Goal: Task Accomplishment & Management: Use online tool/utility

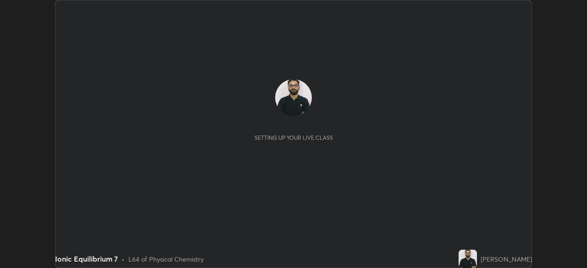
scroll to position [268, 586]
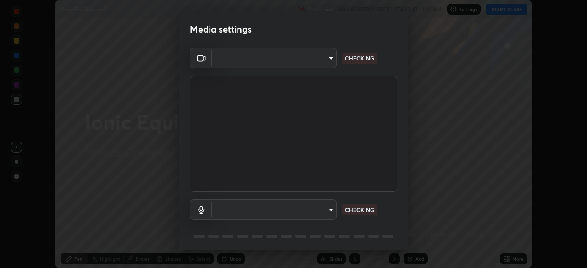
type input "c35a285883de36ed13854a1fbed0525b0d3f8b863e97d5e3b573df760e09333d"
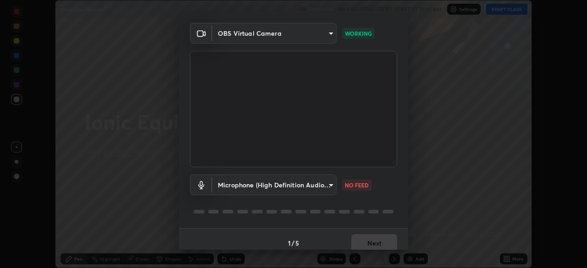
scroll to position [33, 0]
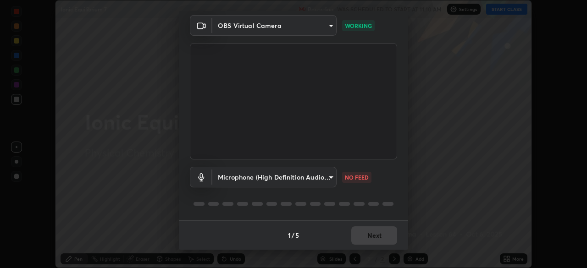
click at [325, 168] on body "Erase all Ionic Equilibrium 7 Recording WAS SCHEDULED TO START AT 11:10 AM Sett…" at bounding box center [293, 134] width 587 height 268
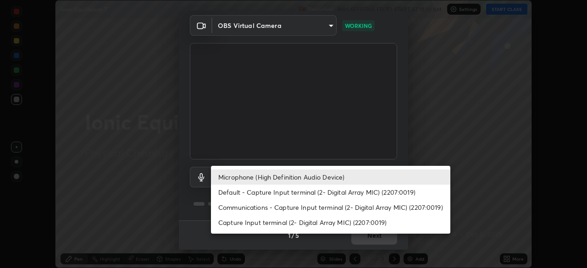
click at [316, 189] on li "Default - Capture Input terminal (2- Digital Array MIC) (2207:0019)" at bounding box center [330, 192] width 239 height 15
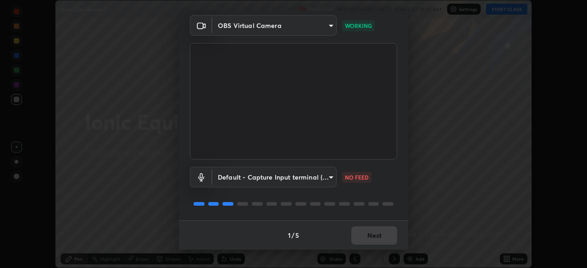
click at [311, 177] on body "Erase all Ionic Equilibrium 7 Recording WAS SCHEDULED TO START AT 11:10 AM Sett…" at bounding box center [293, 134] width 587 height 268
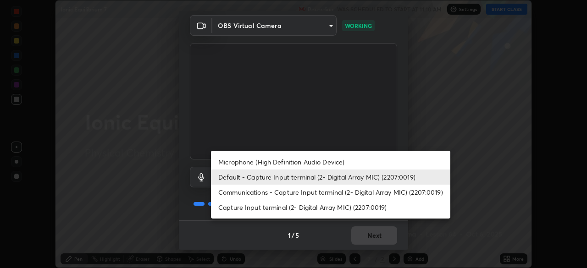
click at [314, 160] on li "Microphone (High Definition Audio Device)" at bounding box center [330, 161] width 239 height 15
type input "3d334ac0a462d559afaba984711ee6781e2bfd9c7b4003d7f15efc1d03da94cf"
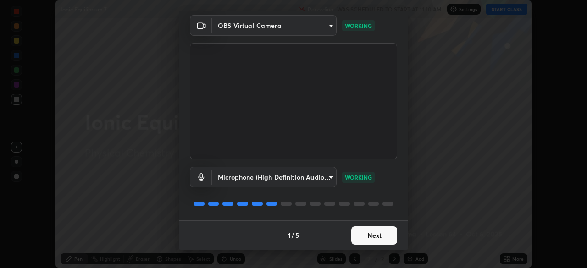
click at [375, 236] on button "Next" at bounding box center [374, 235] width 46 height 18
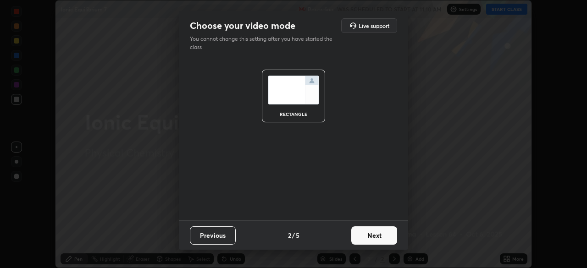
scroll to position [0, 0]
click at [375, 234] on button "Next" at bounding box center [374, 235] width 46 height 18
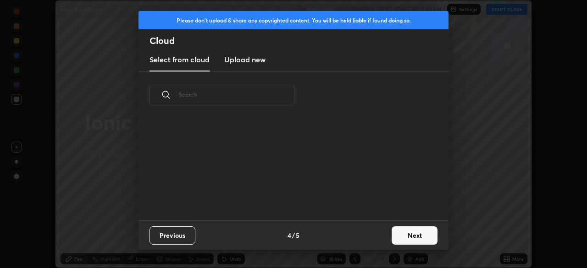
click at [375, 234] on div "Previous 4 / 5 Next" at bounding box center [293, 234] width 310 height 29
click at [405, 232] on button "Next" at bounding box center [414, 235] width 46 height 18
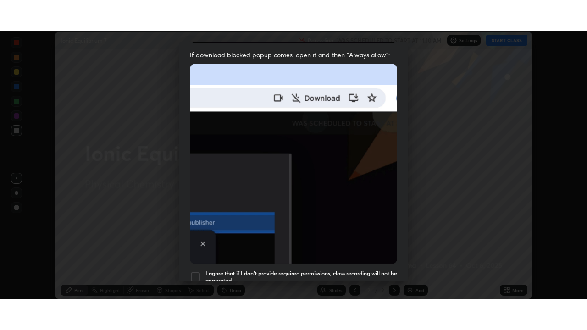
scroll to position [220, 0]
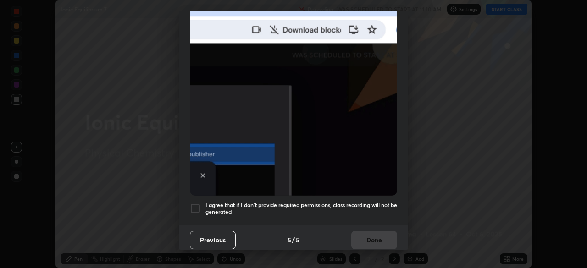
click at [369, 203] on h5 "I agree that if I don't provide required permissions, class recording will not …" at bounding box center [301, 209] width 192 height 14
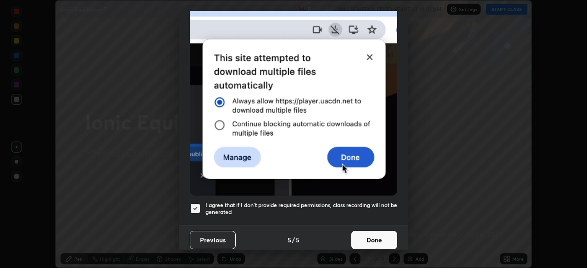
click at [364, 231] on button "Done" at bounding box center [374, 240] width 46 height 18
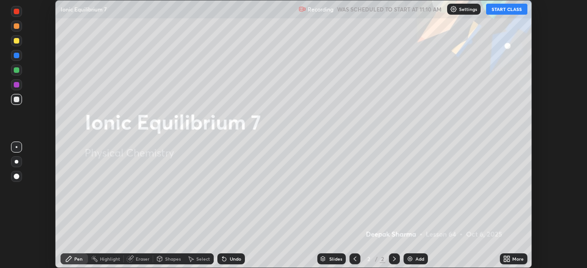
click at [518, 10] on button "START CLASS" at bounding box center [506, 9] width 41 height 11
click at [510, 258] on div "More" at bounding box center [513, 258] width 27 height 11
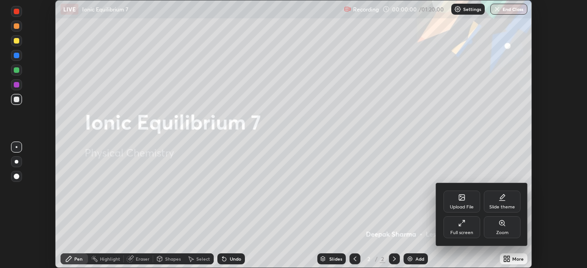
click at [459, 229] on div "Full screen" at bounding box center [461, 227] width 37 height 22
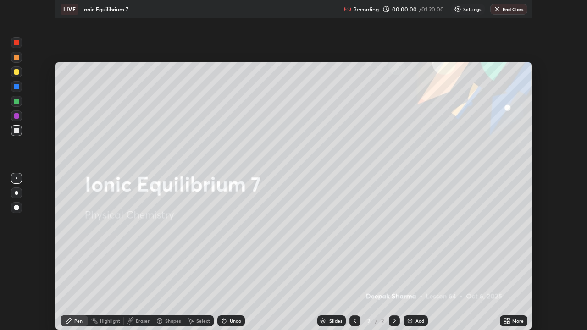
scroll to position [330, 587]
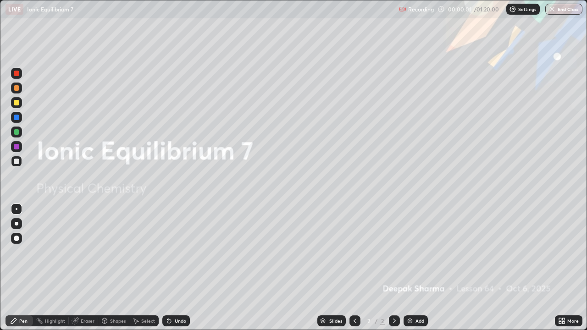
click at [415, 268] on div "Add" at bounding box center [419, 321] width 9 height 5
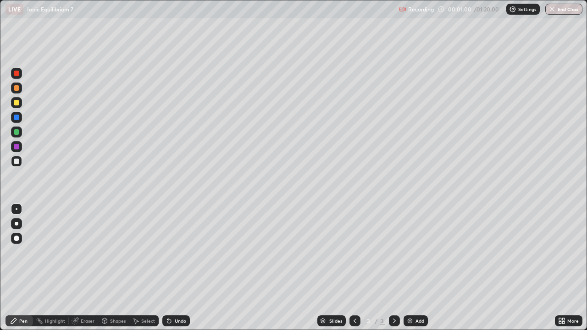
click at [20, 103] on div at bounding box center [16, 102] width 11 height 11
click at [18, 89] on div at bounding box center [16, 87] width 5 height 5
click at [17, 132] on div at bounding box center [16, 131] width 5 height 5
click at [22, 144] on div at bounding box center [16, 146] width 11 height 11
click at [17, 132] on div at bounding box center [16, 131] width 5 height 5
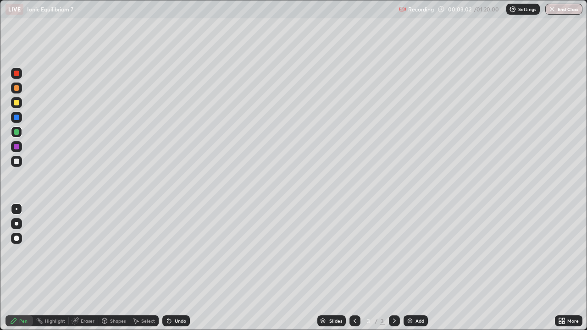
click at [20, 145] on div at bounding box center [16, 146] width 11 height 11
click at [177, 268] on div "Undo" at bounding box center [180, 321] width 11 height 5
click at [175, 268] on div "Undo" at bounding box center [175, 320] width 27 height 11
click at [18, 90] on div at bounding box center [16, 87] width 11 height 11
click at [171, 268] on div "Undo" at bounding box center [175, 320] width 27 height 11
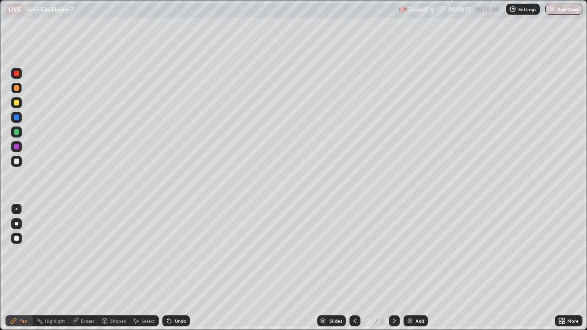
click at [171, 268] on icon at bounding box center [168, 320] width 7 height 7
click at [20, 161] on div at bounding box center [16, 161] width 11 height 11
click at [22, 77] on div at bounding box center [16, 73] width 11 height 15
click at [18, 146] on div at bounding box center [16, 146] width 5 height 5
click at [412, 268] on div "Add" at bounding box center [415, 320] width 24 height 11
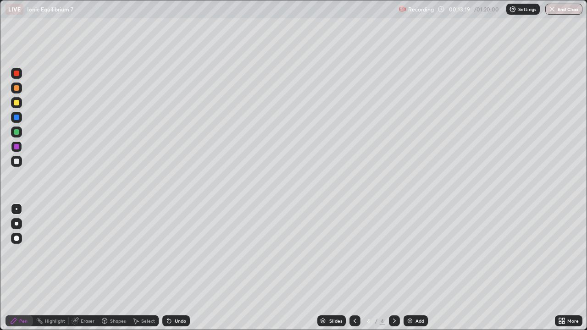
click at [115, 268] on div "Shapes" at bounding box center [113, 320] width 31 height 11
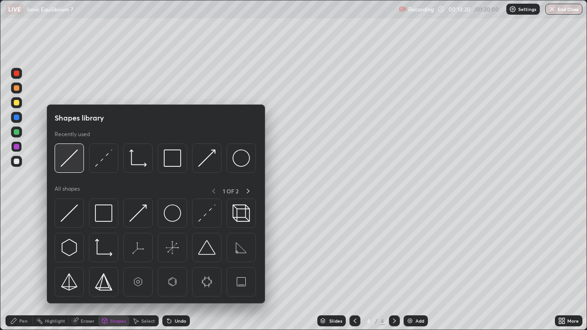
click at [74, 150] on img at bounding box center [68, 157] width 17 height 17
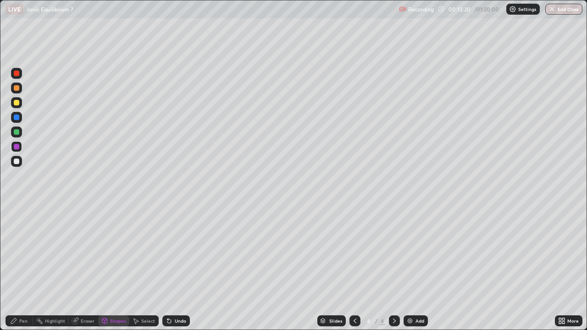
click at [21, 101] on div at bounding box center [16, 102] width 11 height 11
click at [21, 268] on div "Pen" at bounding box center [23, 321] width 8 height 5
click at [18, 132] on div at bounding box center [16, 131] width 5 height 5
click at [16, 118] on div at bounding box center [16, 117] width 5 height 5
click at [20, 145] on div at bounding box center [16, 146] width 11 height 11
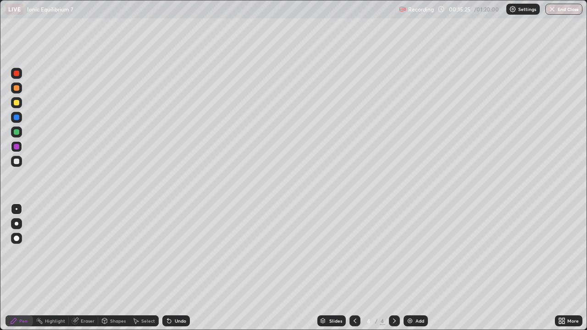
click at [20, 74] on div at bounding box center [16, 73] width 11 height 11
click at [16, 159] on div at bounding box center [16, 161] width 5 height 5
click at [17, 147] on div at bounding box center [16, 146] width 5 height 5
click at [409, 268] on img at bounding box center [409, 320] width 7 height 7
click at [20, 99] on div at bounding box center [16, 102] width 11 height 11
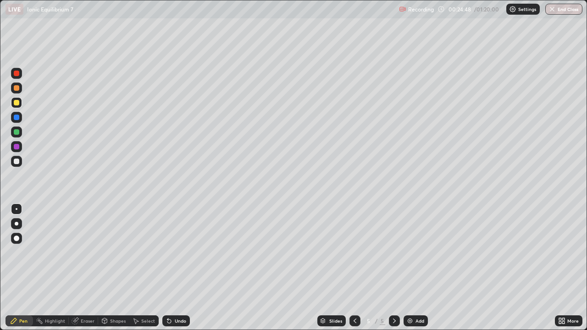
click at [18, 144] on div at bounding box center [16, 146] width 11 height 11
click at [16, 131] on div at bounding box center [16, 131] width 5 height 5
click at [20, 90] on div at bounding box center [16, 87] width 11 height 11
click at [417, 268] on div "Add" at bounding box center [419, 321] width 9 height 5
click at [355, 268] on icon at bounding box center [354, 320] width 7 height 7
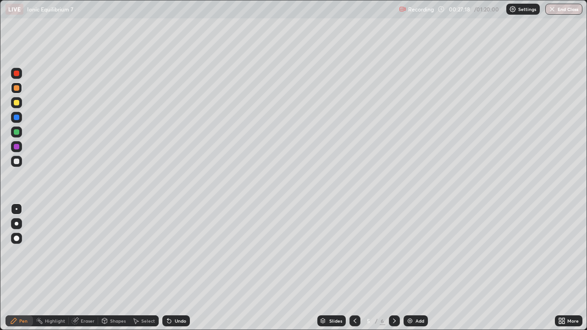
click at [20, 117] on div at bounding box center [16, 117] width 11 height 11
click at [21, 146] on div at bounding box center [16, 146] width 11 height 11
click at [18, 160] on div at bounding box center [16, 161] width 5 height 5
click at [411, 268] on img at bounding box center [409, 320] width 7 height 7
click at [17, 103] on div at bounding box center [16, 102] width 5 height 5
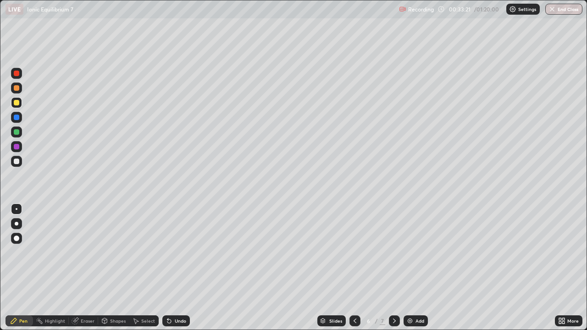
click at [354, 268] on icon at bounding box center [354, 321] width 3 height 5
click at [395, 268] on icon at bounding box center [393, 320] width 7 height 7
click at [18, 134] on div at bounding box center [16, 131] width 11 height 11
click at [20, 88] on div at bounding box center [16, 87] width 11 height 11
click at [178, 268] on div "Undo" at bounding box center [180, 321] width 11 height 5
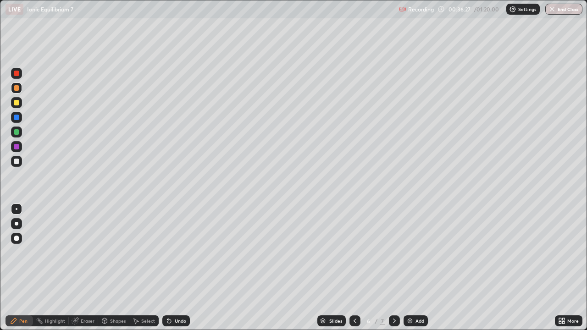
click at [180, 268] on div "Undo" at bounding box center [180, 321] width 11 height 5
click at [180, 268] on div "Undo" at bounding box center [175, 320] width 27 height 11
click at [21, 116] on div at bounding box center [16, 117] width 11 height 11
click at [20, 161] on div at bounding box center [16, 161] width 11 height 11
click at [175, 268] on div "Undo" at bounding box center [180, 321] width 11 height 5
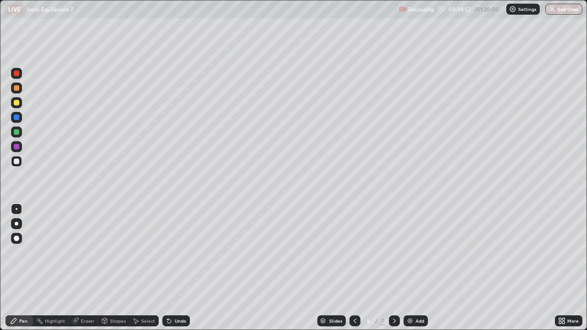
click at [175, 268] on div "Undo" at bounding box center [180, 321] width 11 height 5
click at [175, 268] on div "Undo" at bounding box center [175, 320] width 27 height 11
click at [172, 268] on div "Undo" at bounding box center [175, 320] width 27 height 11
click at [173, 268] on div "Undo" at bounding box center [175, 320] width 27 height 11
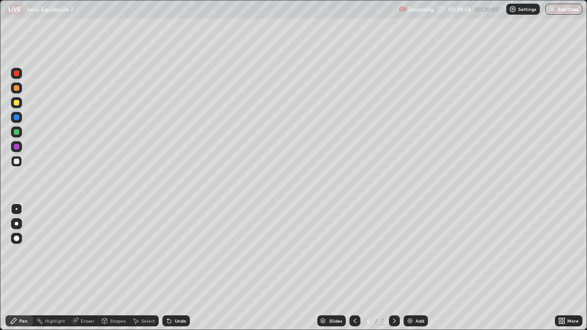
click at [175, 268] on div "Undo" at bounding box center [175, 320] width 27 height 11
click at [413, 268] on div "Add" at bounding box center [415, 320] width 24 height 11
click at [17, 104] on div at bounding box center [16, 102] width 5 height 5
click at [17, 88] on div at bounding box center [16, 87] width 5 height 5
click at [20, 118] on div at bounding box center [16, 117] width 11 height 11
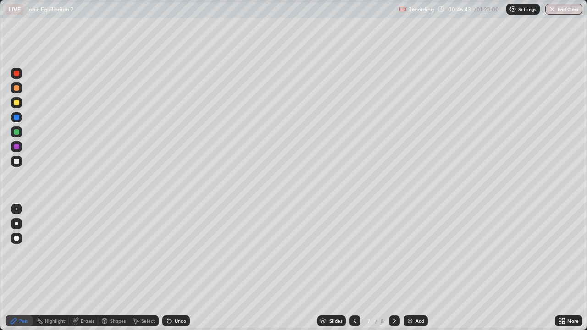
click at [19, 131] on div at bounding box center [16, 131] width 5 height 5
click at [20, 88] on div at bounding box center [16, 87] width 11 height 11
click at [18, 106] on div at bounding box center [16, 102] width 11 height 11
click at [417, 268] on div "Add" at bounding box center [415, 320] width 24 height 11
click at [355, 268] on icon at bounding box center [354, 320] width 7 height 7
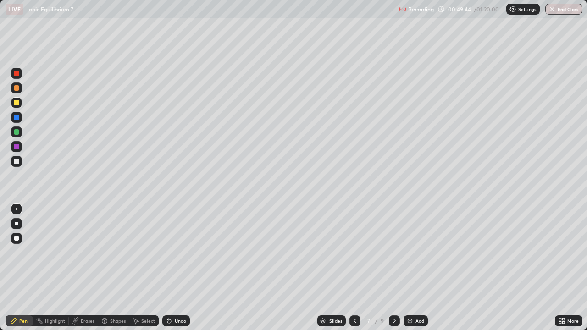
click at [413, 268] on div "Add" at bounding box center [415, 320] width 24 height 11
click at [353, 268] on icon at bounding box center [354, 320] width 7 height 7
click at [393, 268] on icon at bounding box center [393, 320] width 7 height 7
click at [354, 268] on div at bounding box center [354, 320] width 11 height 11
click at [22, 146] on div at bounding box center [16, 146] width 11 height 11
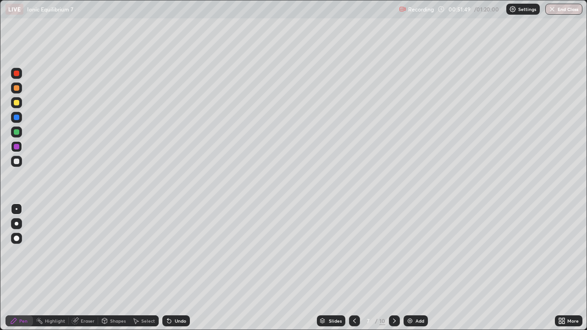
click at [394, 268] on icon at bounding box center [393, 320] width 7 height 7
click at [355, 268] on icon at bounding box center [354, 321] width 3 height 5
click at [18, 159] on div at bounding box center [16, 161] width 11 height 11
click at [20, 88] on div at bounding box center [16, 87] width 11 height 11
click at [20, 119] on div at bounding box center [16, 117] width 11 height 11
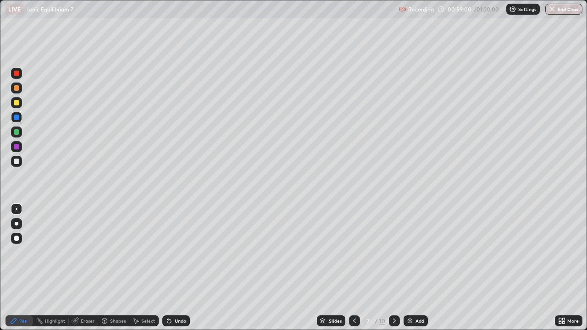
click at [409, 268] on img at bounding box center [409, 320] width 7 height 7
click at [19, 102] on div at bounding box center [16, 102] width 5 height 5
click at [18, 132] on div at bounding box center [16, 131] width 5 height 5
click at [354, 268] on icon at bounding box center [354, 320] width 7 height 7
click at [393, 268] on icon at bounding box center [393, 320] width 7 height 7
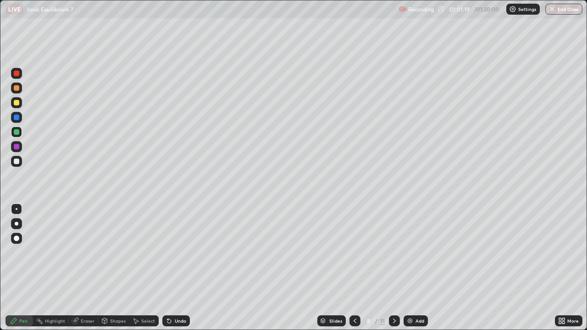
click at [354, 268] on icon at bounding box center [354, 320] width 7 height 7
click at [355, 268] on icon at bounding box center [354, 320] width 7 height 7
click at [393, 268] on icon at bounding box center [393, 320] width 7 height 7
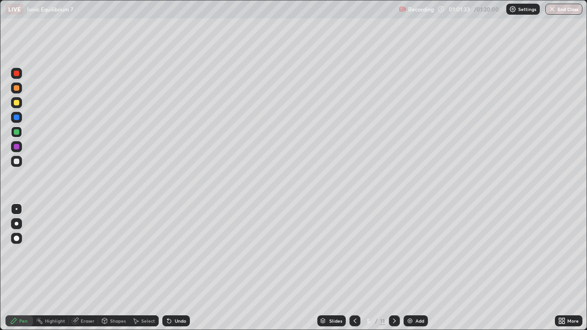
click at [393, 268] on icon at bounding box center [393, 320] width 7 height 7
click at [394, 268] on icon at bounding box center [393, 320] width 7 height 7
click at [393, 268] on icon at bounding box center [393, 320] width 7 height 7
click at [417, 268] on div "Add" at bounding box center [419, 321] width 9 height 5
click at [357, 268] on icon at bounding box center [354, 320] width 7 height 7
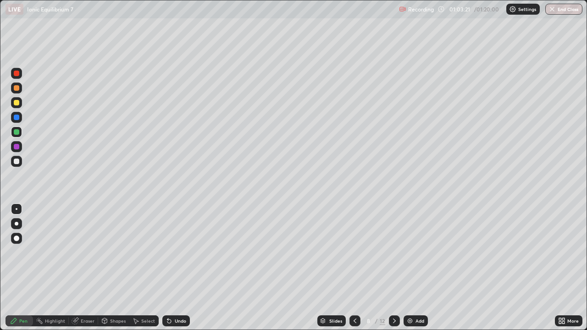
click at [22, 148] on div at bounding box center [16, 146] width 11 height 11
click at [21, 160] on div at bounding box center [16, 161] width 11 height 11
click at [22, 146] on div at bounding box center [16, 146] width 11 height 11
click at [20, 88] on div at bounding box center [16, 87] width 11 height 11
click at [21, 160] on div at bounding box center [16, 161] width 11 height 11
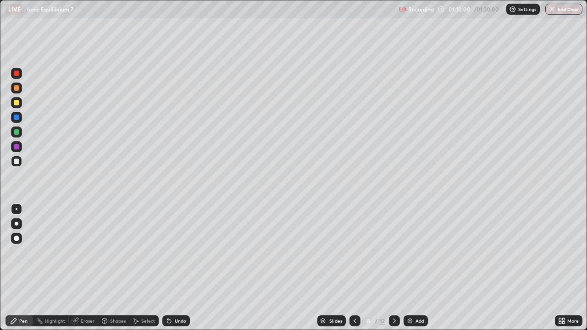
click at [415, 268] on div "Add" at bounding box center [419, 321] width 9 height 5
click at [18, 104] on div at bounding box center [16, 102] width 5 height 5
click at [21, 132] on div at bounding box center [16, 131] width 11 height 11
click at [17, 88] on div at bounding box center [16, 87] width 5 height 5
click at [20, 130] on div at bounding box center [16, 131] width 11 height 11
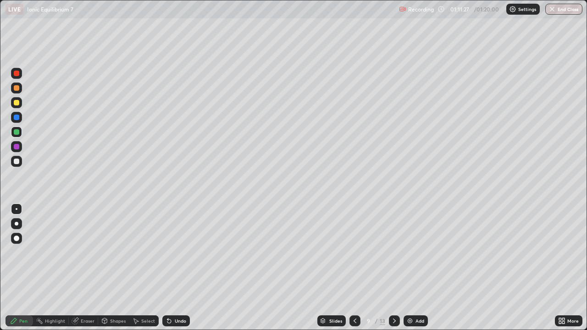
click at [16, 89] on div at bounding box center [16, 87] width 5 height 5
click at [21, 115] on div at bounding box center [16, 117] width 11 height 11
click at [18, 133] on div at bounding box center [16, 131] width 5 height 5
click at [21, 160] on div at bounding box center [16, 161] width 11 height 11
click at [569, 268] on div "More" at bounding box center [572, 321] width 11 height 5
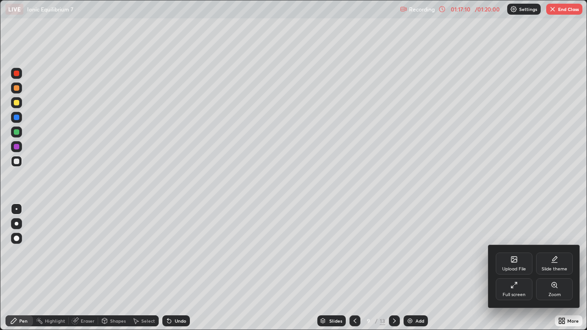
click at [555, 6] on div at bounding box center [293, 165] width 587 height 330
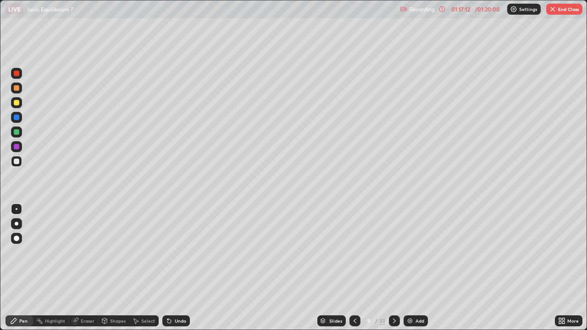
click at [558, 10] on button "End Class" at bounding box center [564, 9] width 36 height 11
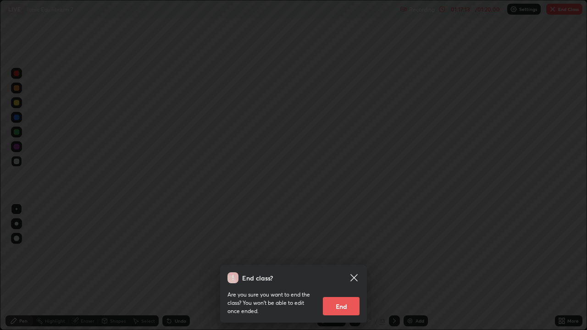
click at [344, 268] on button "End" at bounding box center [341, 306] width 37 height 18
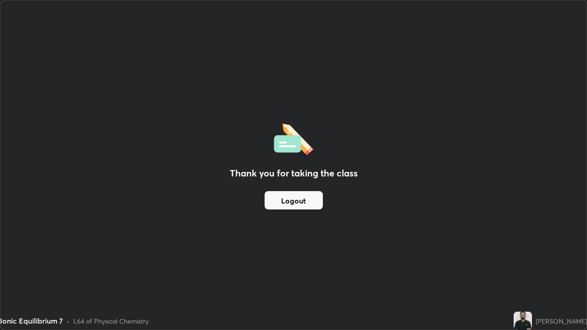
click at [292, 201] on button "Logout" at bounding box center [293, 200] width 58 height 18
